Goal: Information Seeking & Learning: Check status

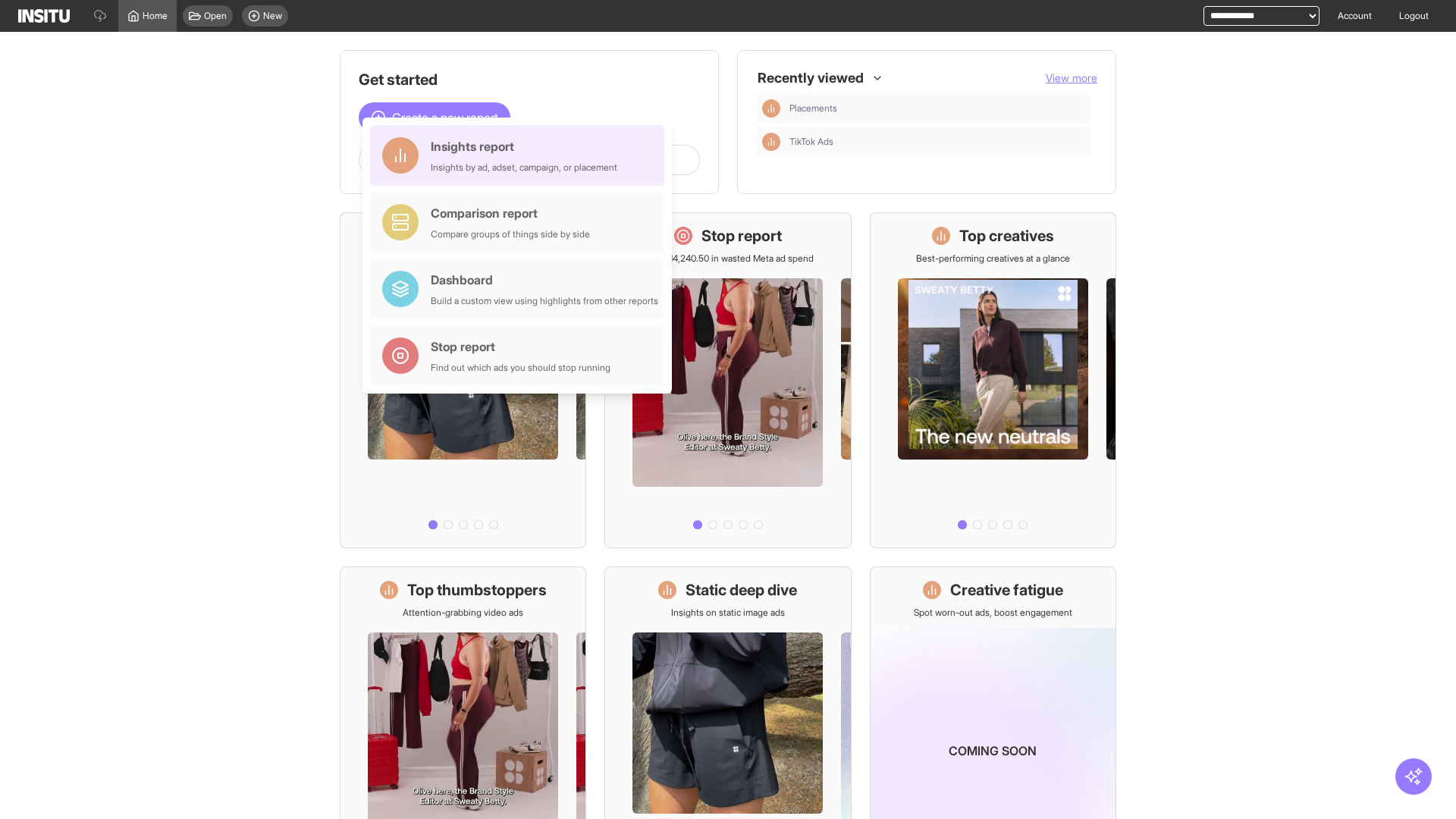
click at [521, 155] on div "Insights report Insights by ad, adset, campaign, or placement" at bounding box center [524, 155] width 187 height 37
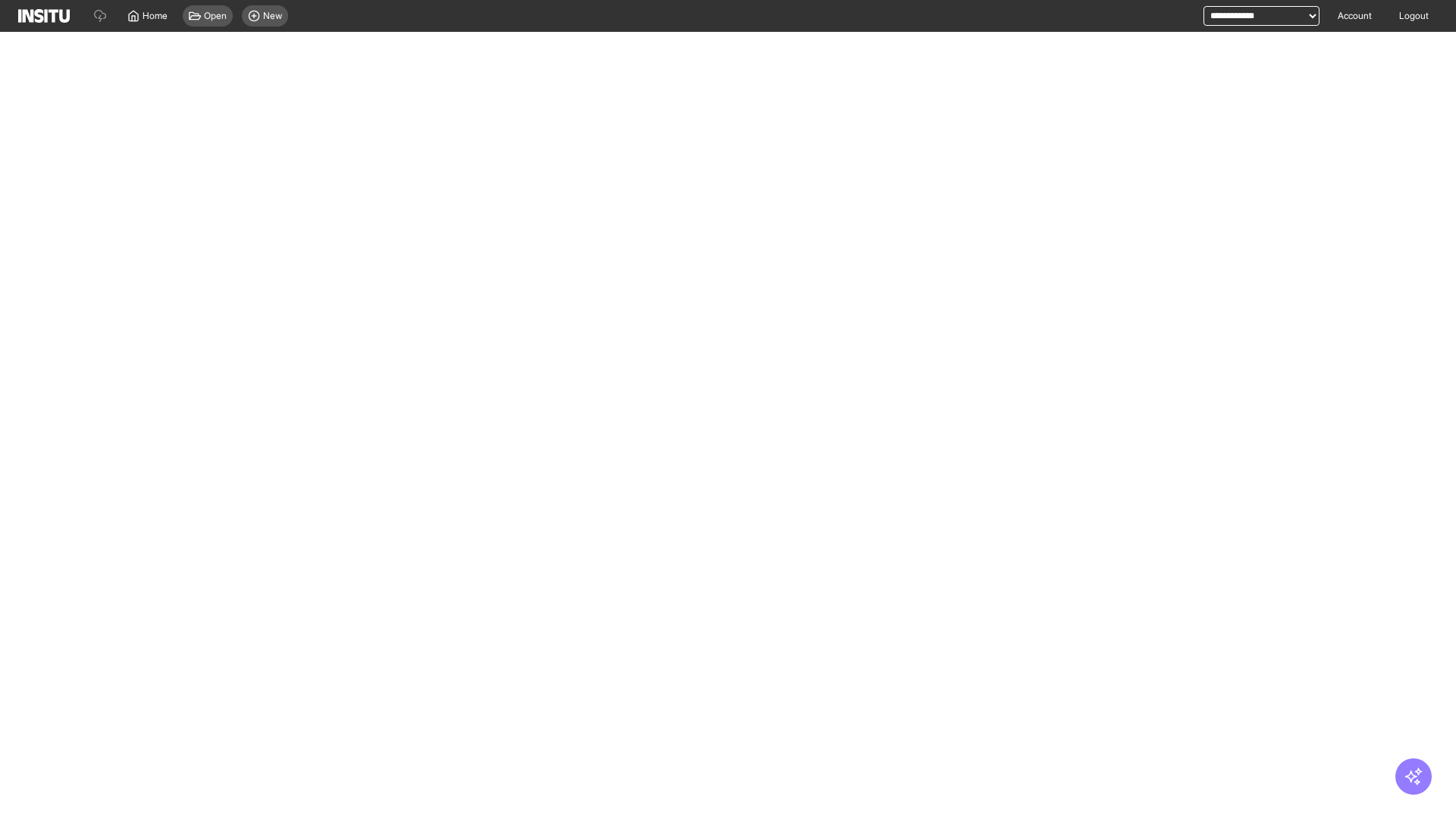
select select "**"
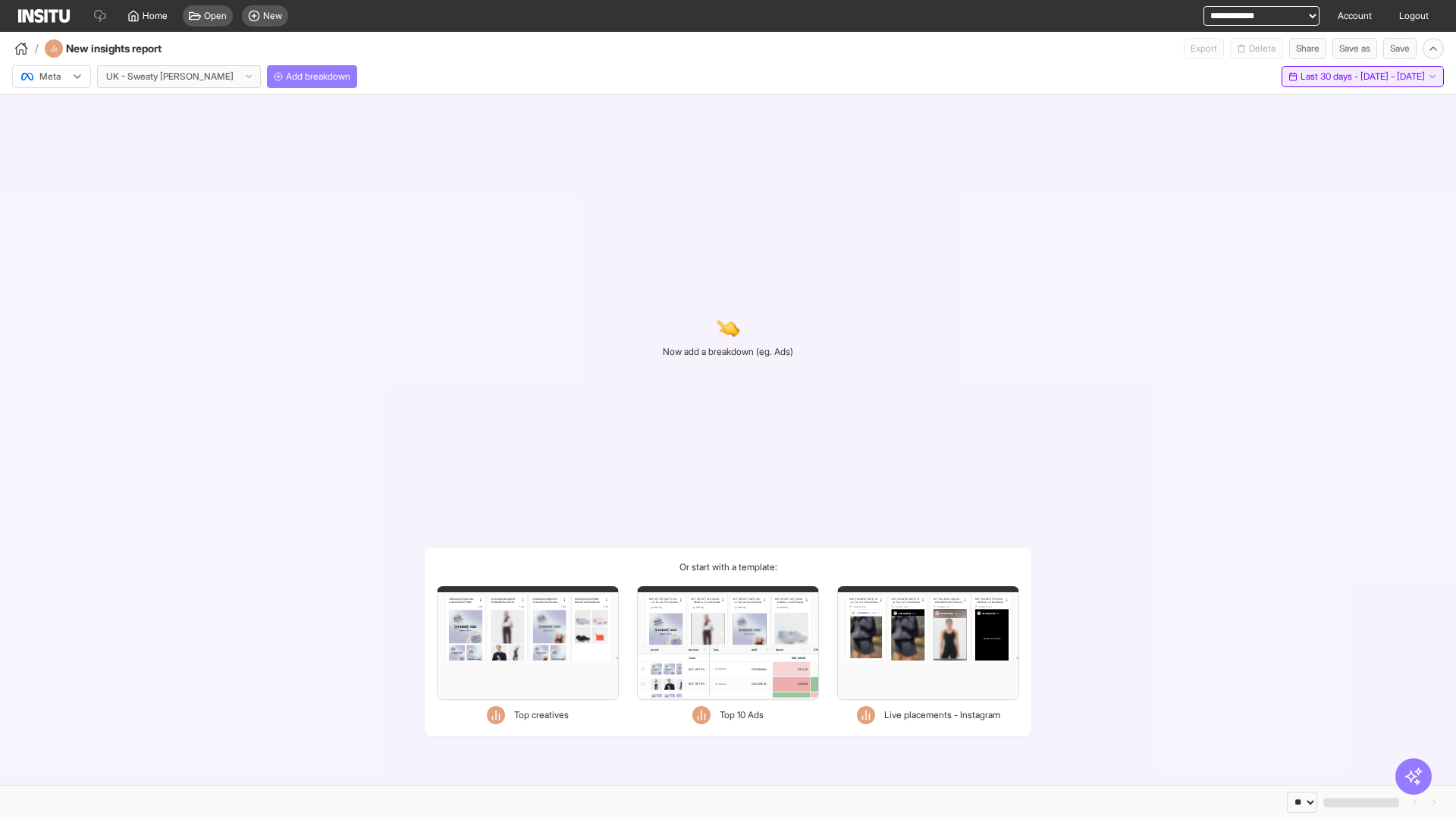
click at [1329, 76] on span "Last 30 days - [DATE] - [DATE]" at bounding box center [1363, 76] width 124 height 12
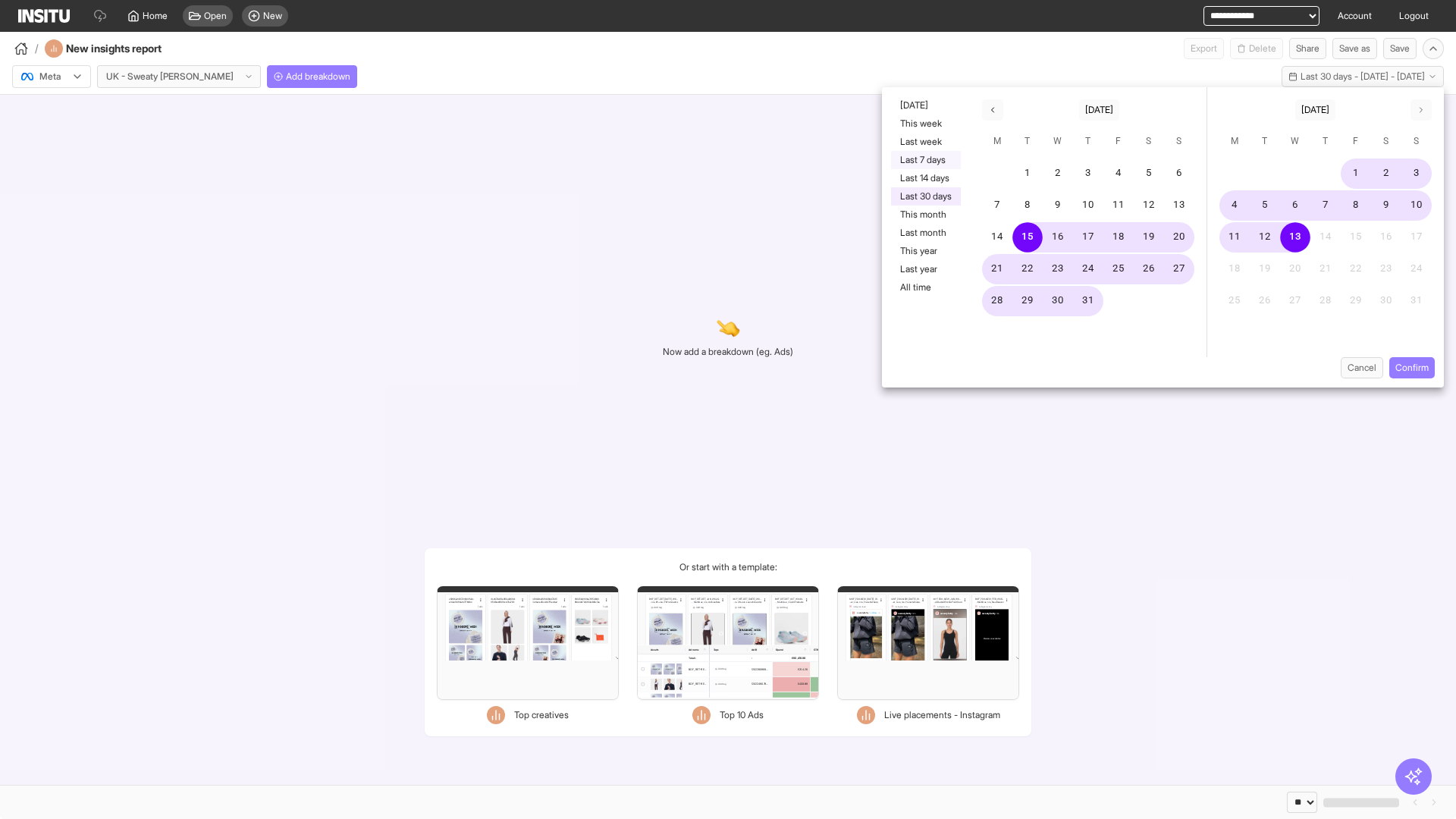
click at [924, 160] on button "Last 7 days" at bounding box center [926, 160] width 70 height 18
